Goal: Transaction & Acquisition: Purchase product/service

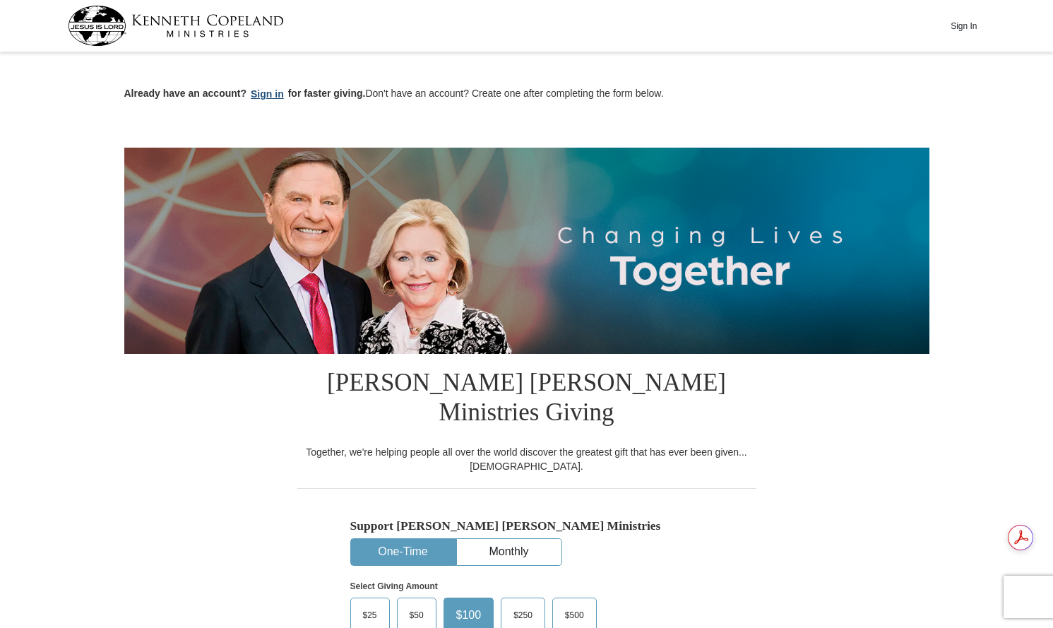
click at [273, 95] on button "Sign in" at bounding box center [268, 94] width 42 height 16
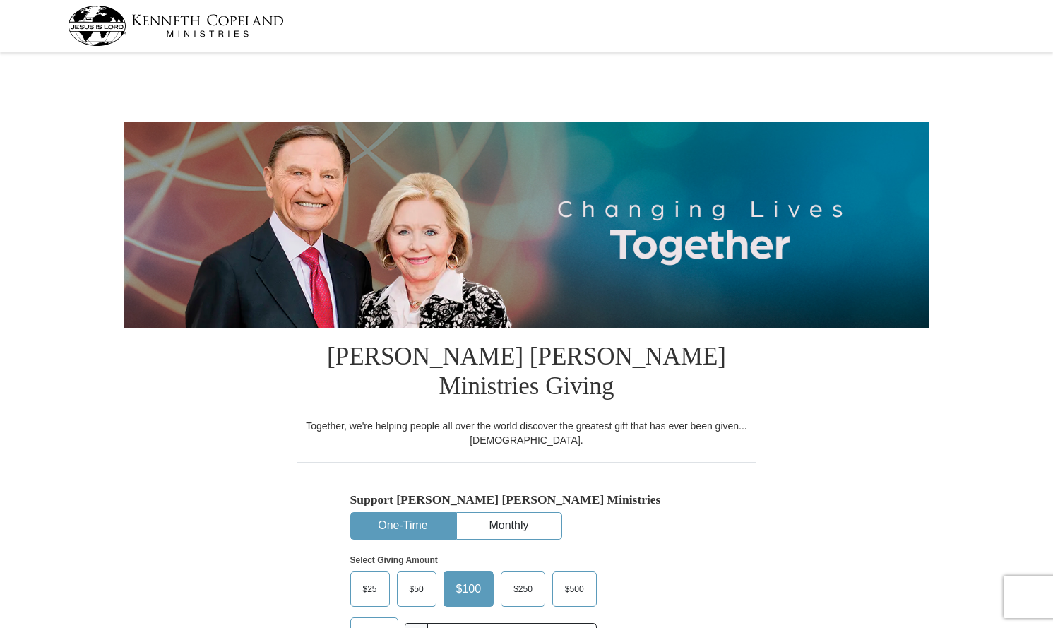
select select "[GEOGRAPHIC_DATA]"
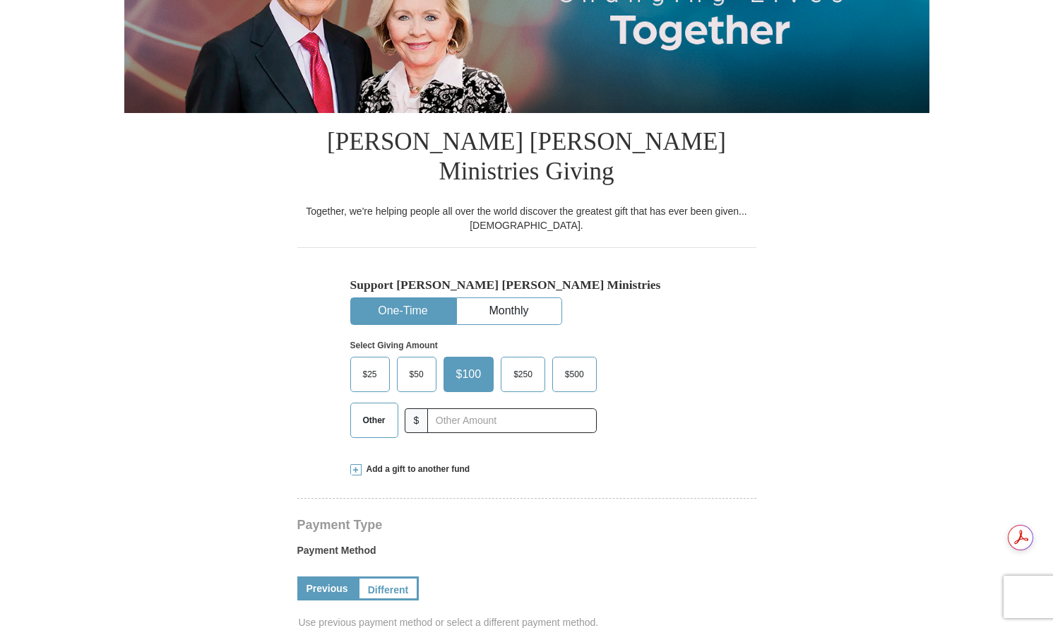
scroll to position [215, 0]
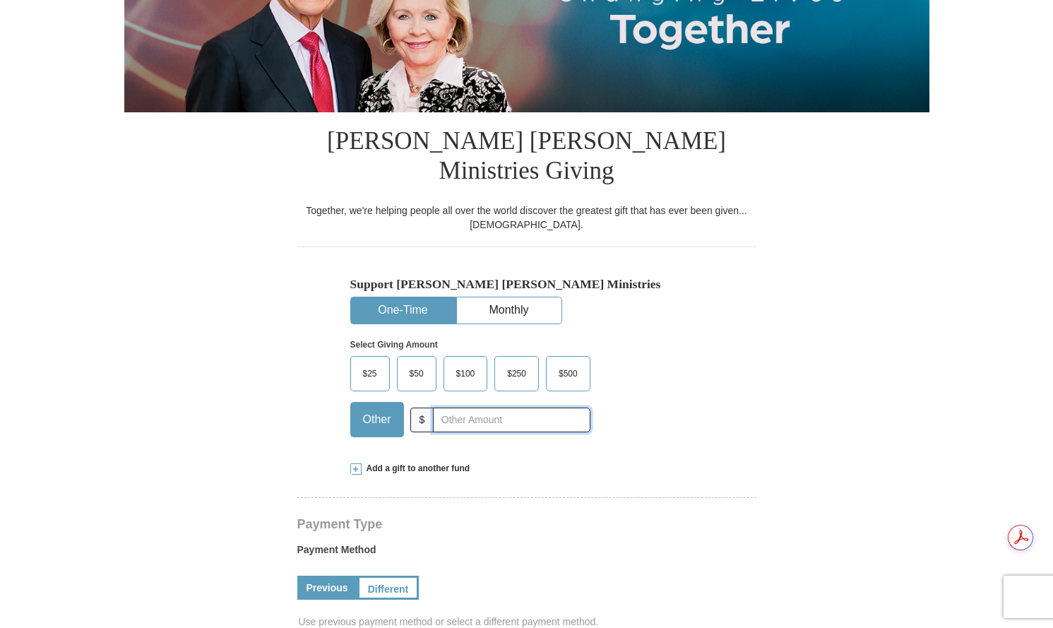
click at [459, 408] on input "text" at bounding box center [511, 420] width 157 height 25
type input "350"
click at [660, 413] on div "Select Giving Amount Amount must be a valid number The total gift cannot be les…" at bounding box center [526, 386] width 353 height 124
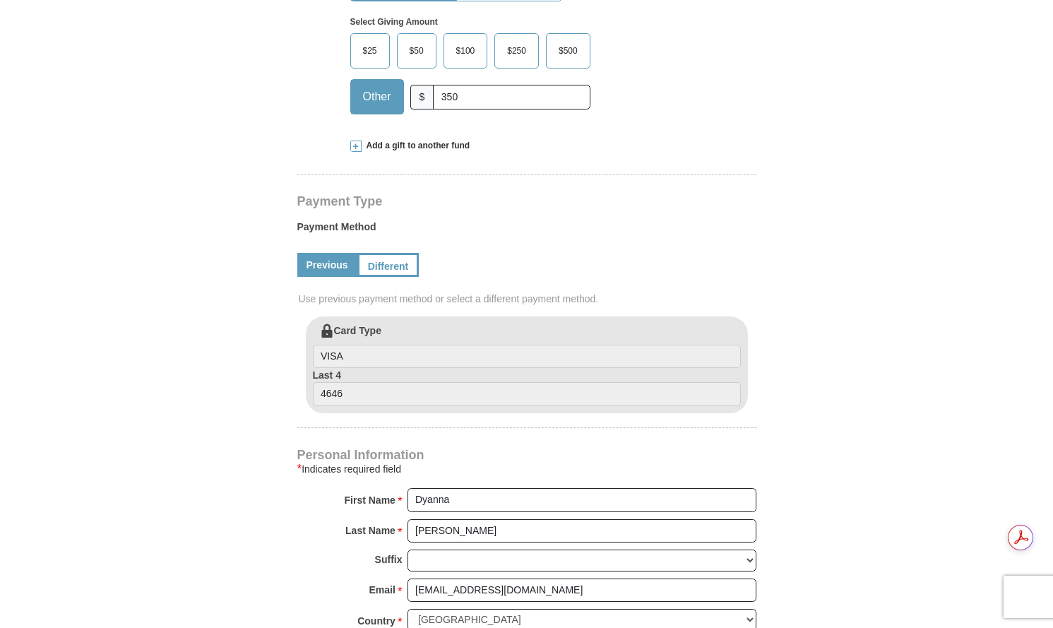
scroll to position [542, 0]
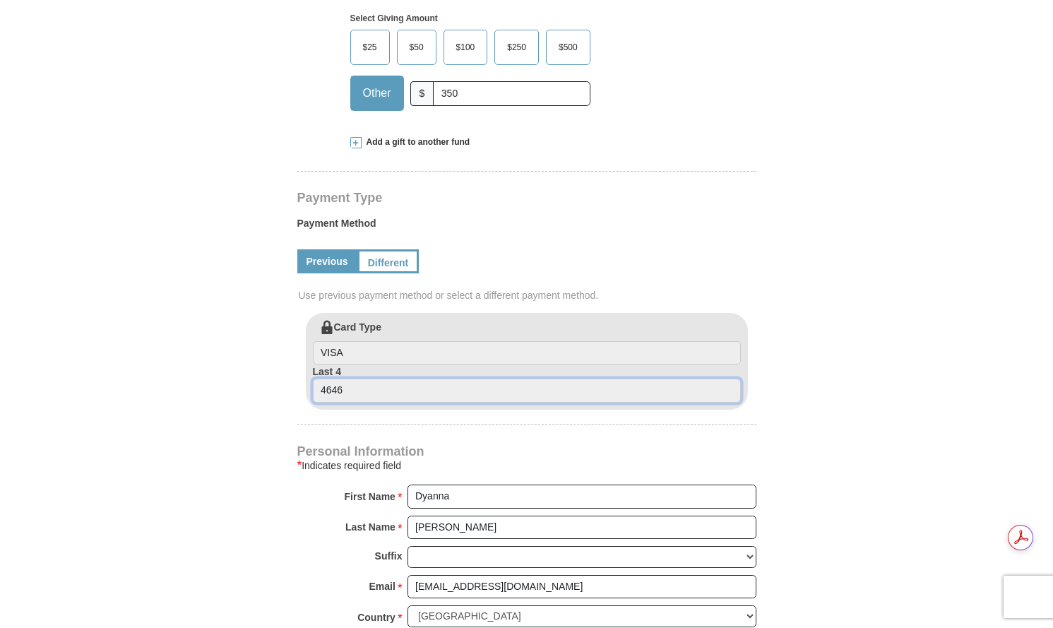
click at [429, 379] on input "4646" at bounding box center [527, 391] width 428 height 24
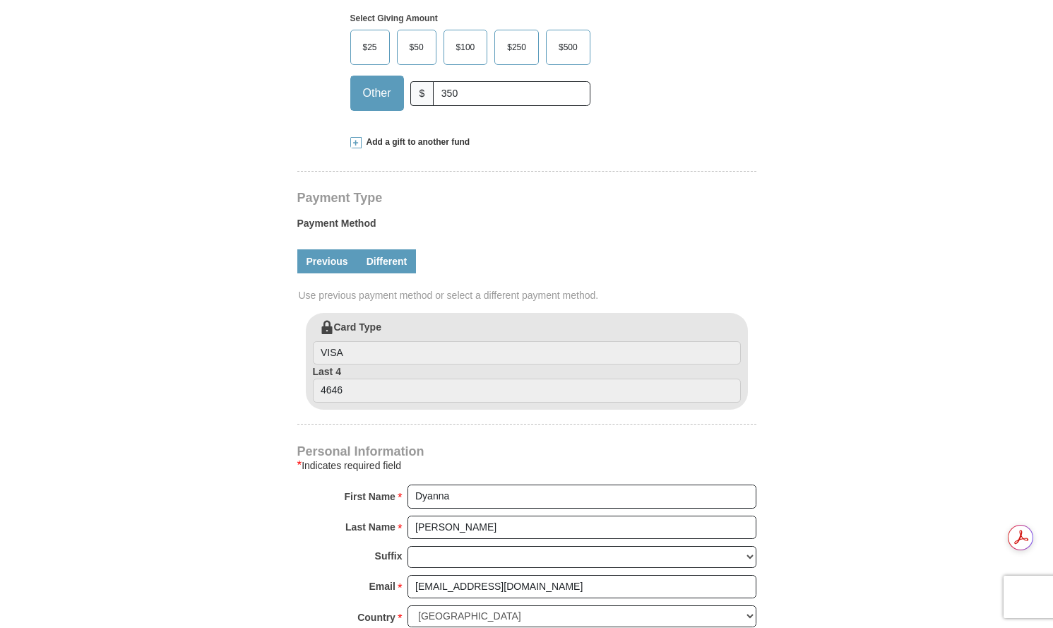
click at [379, 249] on link "Different" at bounding box center [386, 261] width 59 height 24
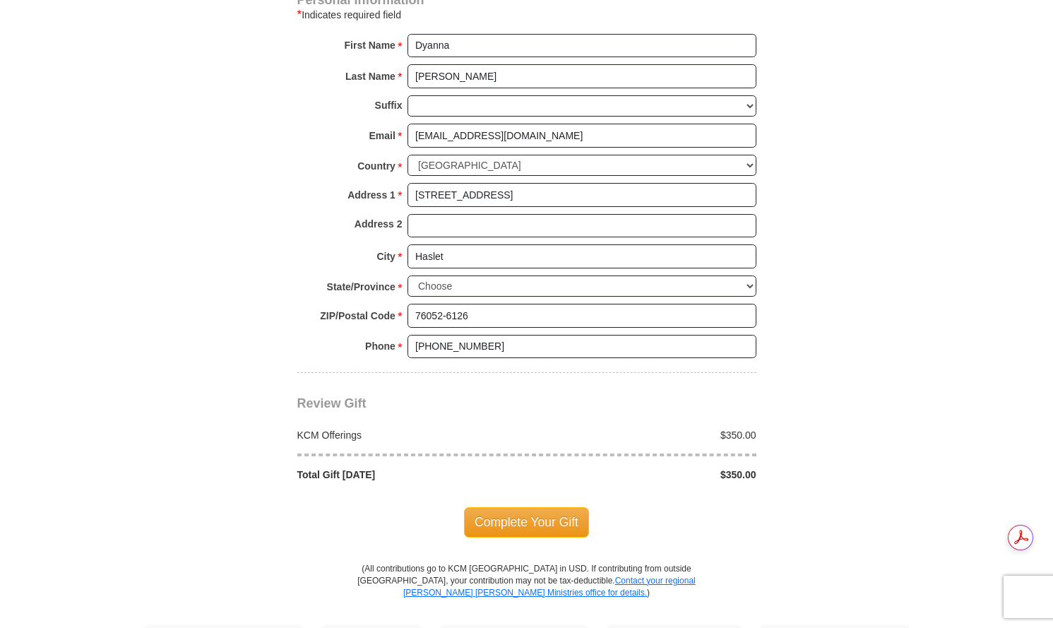
scroll to position [1141, 0]
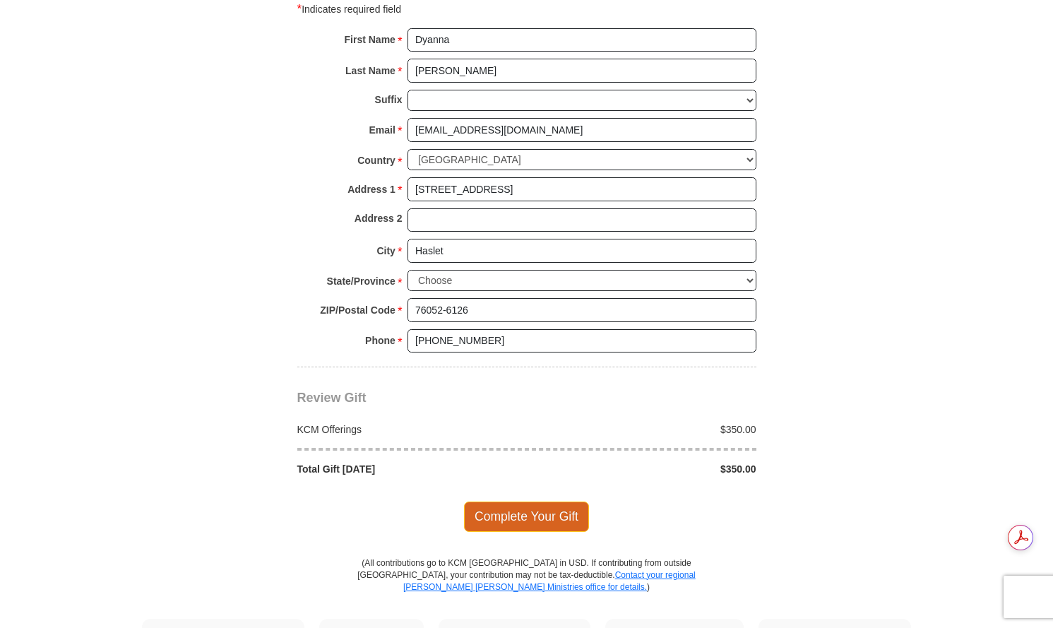
click at [537, 502] on span "Complete Your Gift" at bounding box center [526, 517] width 125 height 30
